Goal: Find specific page/section: Find specific page/section

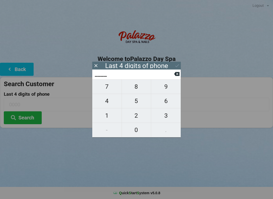
click at [104, 103] on span "4" at bounding box center [106, 101] width 29 height 11
type input "4___"
click at [137, 131] on span "0" at bounding box center [136, 130] width 29 height 11
type input "40__"
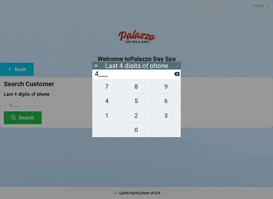
type input "40__"
click at [113, 117] on span "1" at bounding box center [106, 116] width 29 height 11
type input "401_"
click at [170, 116] on span "3" at bounding box center [166, 116] width 30 height 11
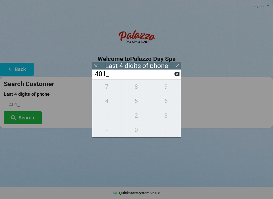
type input "4013"
click at [138, 121] on div "7 8 9 4 5 6 1 2 3 - 0 ." at bounding box center [136, 109] width 88 height 58
click at [178, 77] on icon at bounding box center [176, 73] width 5 height 5
click at [174, 78] on input "401_" at bounding box center [134, 74] width 80 height 8
click at [169, 77] on input "401_" at bounding box center [134, 74] width 80 height 8
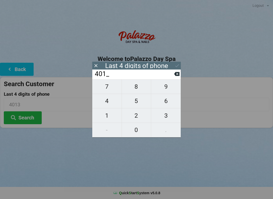
click at [179, 76] on icon at bounding box center [176, 74] width 5 height 4
type input "4___"
click at [144, 135] on span "0" at bounding box center [136, 130] width 29 height 11
type input "40__"
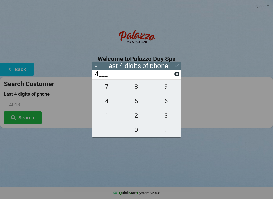
type input "40__"
click at [113, 88] on span "7" at bounding box center [106, 87] width 29 height 11
type input "407_"
click at [174, 120] on span "3" at bounding box center [166, 116] width 30 height 11
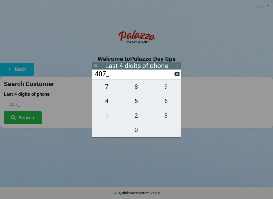
type input "4073"
click at [138, 120] on div "7 8 9 4 5 6 1 2 3 - 0 ." at bounding box center [136, 109] width 88 height 58
click at [176, 74] on icon at bounding box center [176, 73] width 5 height 5
click at [175, 75] on icon at bounding box center [176, 74] width 5 height 4
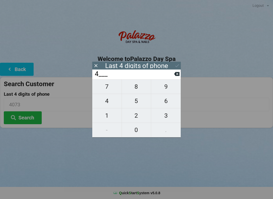
click at [176, 75] on icon at bounding box center [176, 73] width 5 height 5
type input "____"
click at [106, 103] on span "4" at bounding box center [106, 101] width 29 height 11
type input "4___"
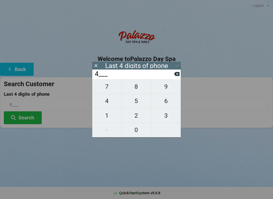
click at [163, 89] on span "9" at bounding box center [166, 87] width 30 height 11
type input "49__"
click at [105, 103] on span "4" at bounding box center [106, 101] width 29 height 11
type input "494_"
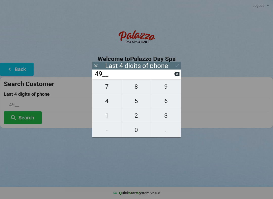
type input "494_"
click at [135, 91] on span "8" at bounding box center [136, 87] width 29 height 11
type input "4948"
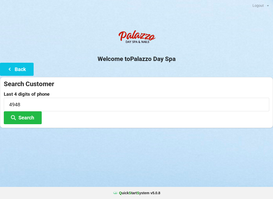
click at [23, 117] on button "Search" at bounding box center [23, 118] width 38 height 13
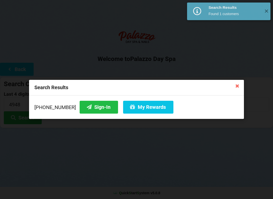
click at [135, 106] on button "My Rewards" at bounding box center [148, 107] width 50 height 13
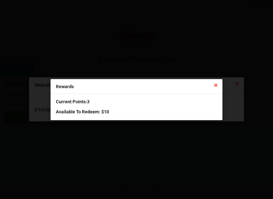
click at [219, 83] on icon at bounding box center [216, 85] width 8 height 8
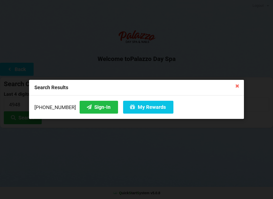
click at [238, 85] on icon at bounding box center [237, 86] width 8 height 8
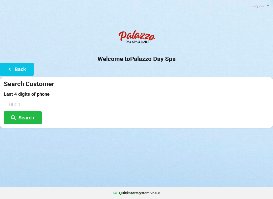
click at [11, 70] on icon at bounding box center [10, 69] width 6 height 4
